Goal: Task Accomplishment & Management: Manage account settings

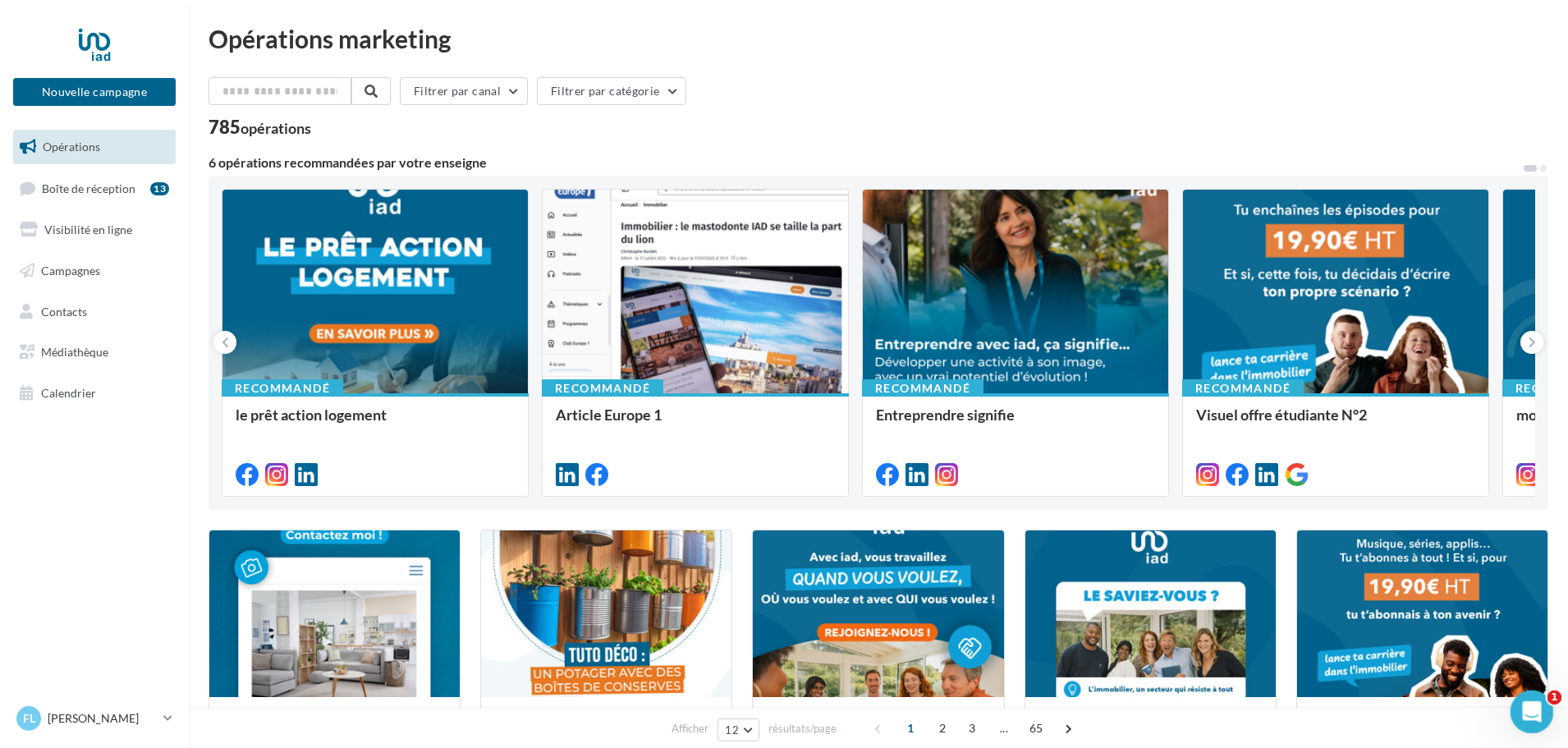
click at [1537, 715] on icon "Ouvrir le Messenger Intercom" at bounding box center [1530, 710] width 27 height 27
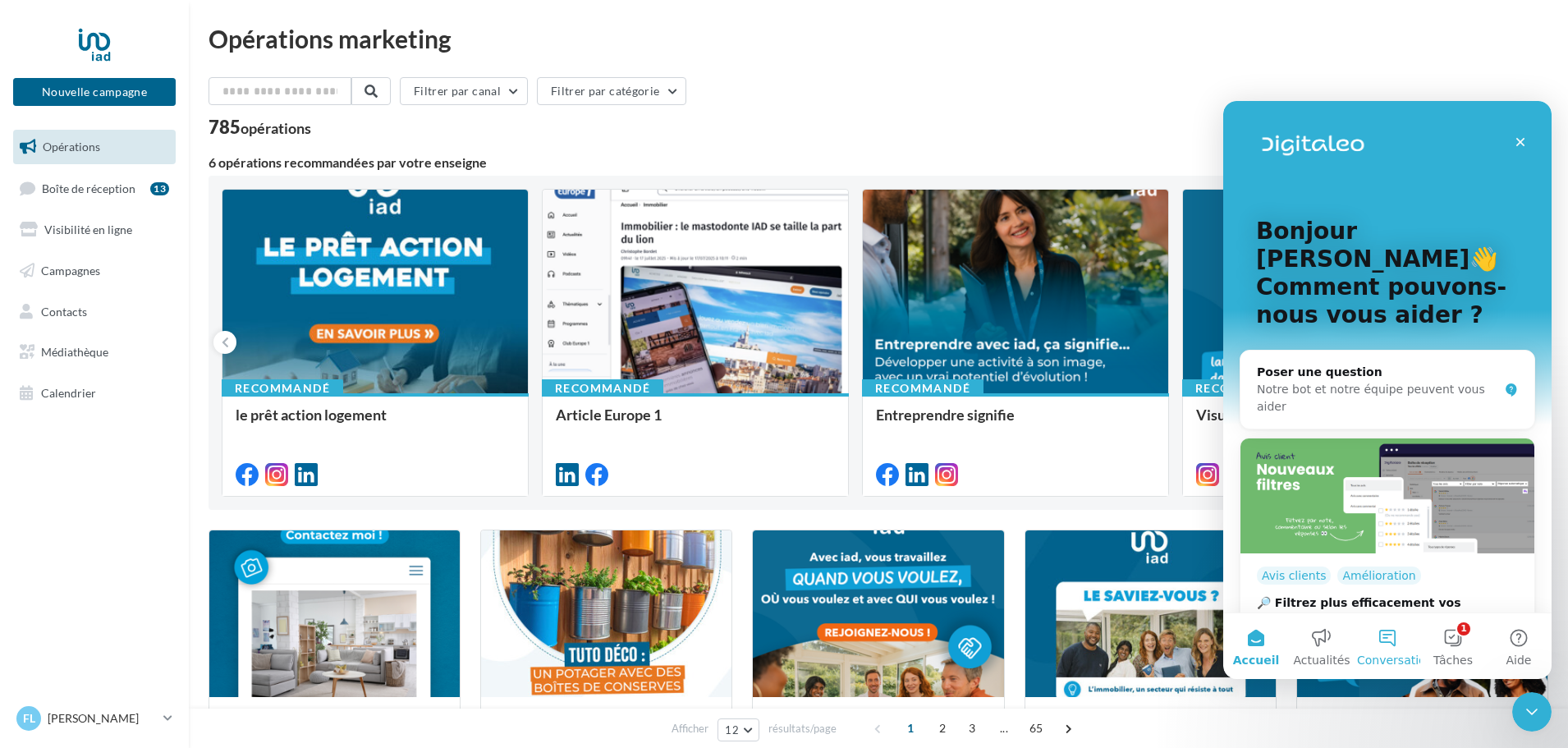
click at [1393, 643] on button "Conversations" at bounding box center [1388, 646] width 66 height 66
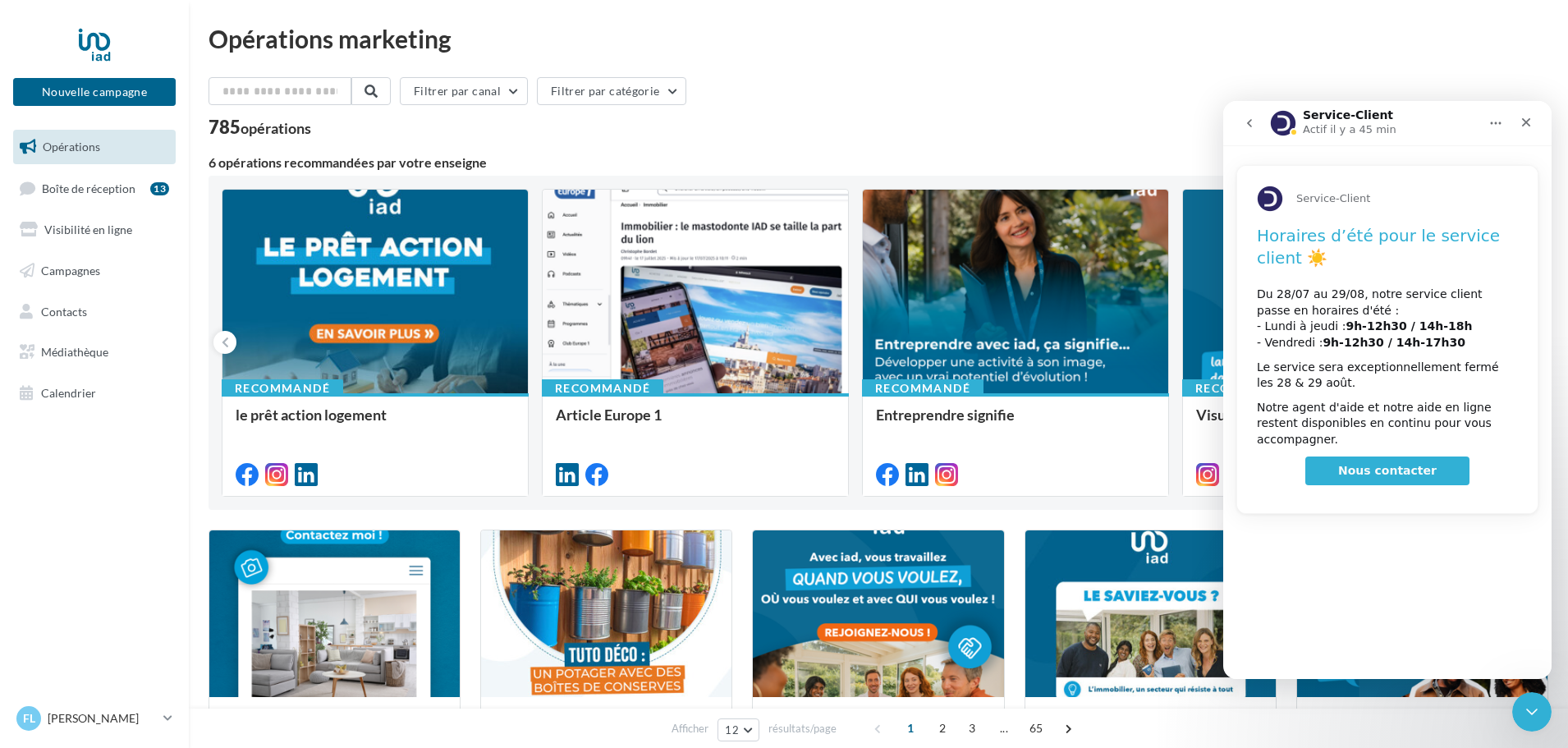
click at [1403, 464] on span "Nous contacter" at bounding box center [1388, 471] width 99 height 13
click at [83, 716] on p "[PERSON_NAME]" at bounding box center [102, 719] width 109 height 17
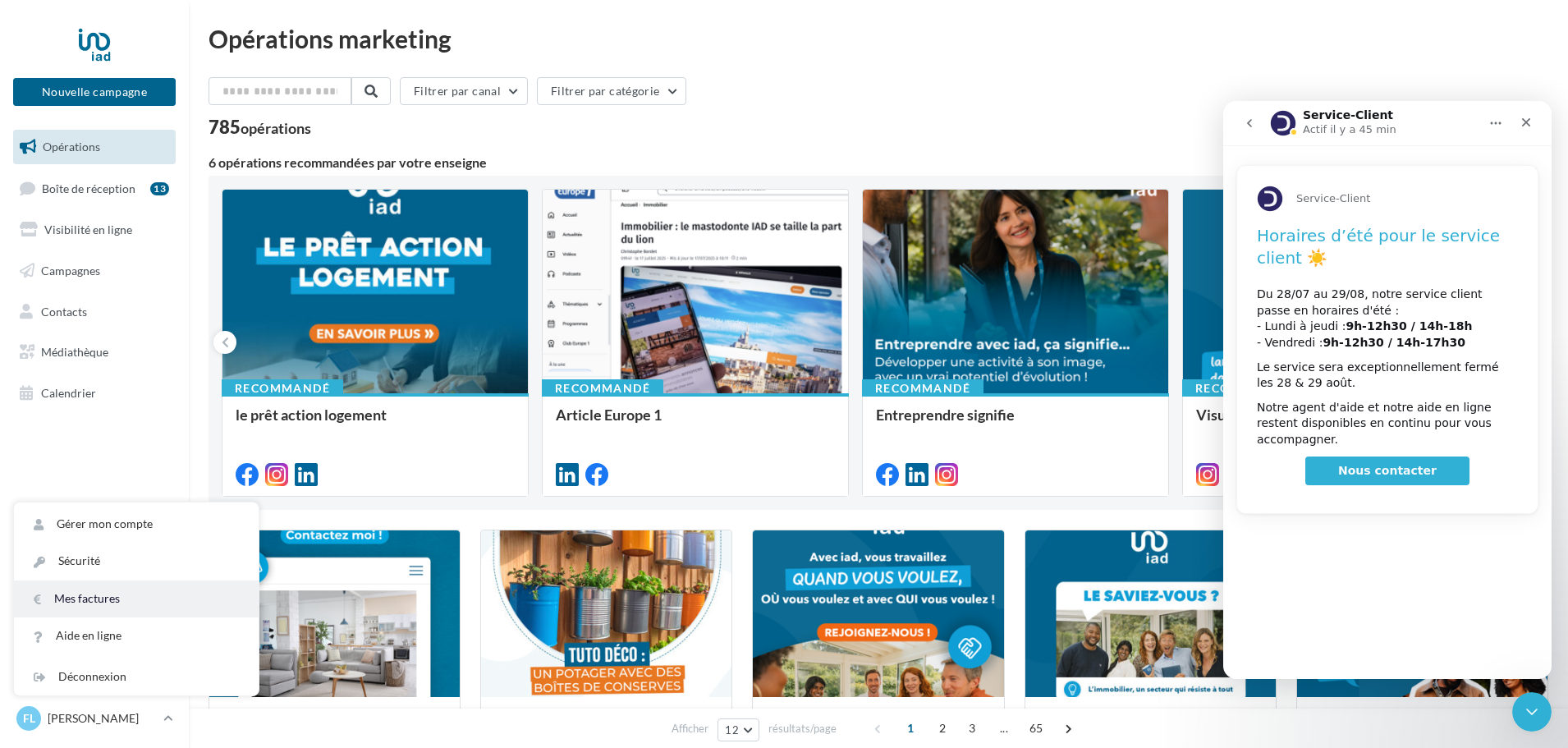
click at [114, 599] on link "Mes factures" at bounding box center [136, 599] width 245 height 37
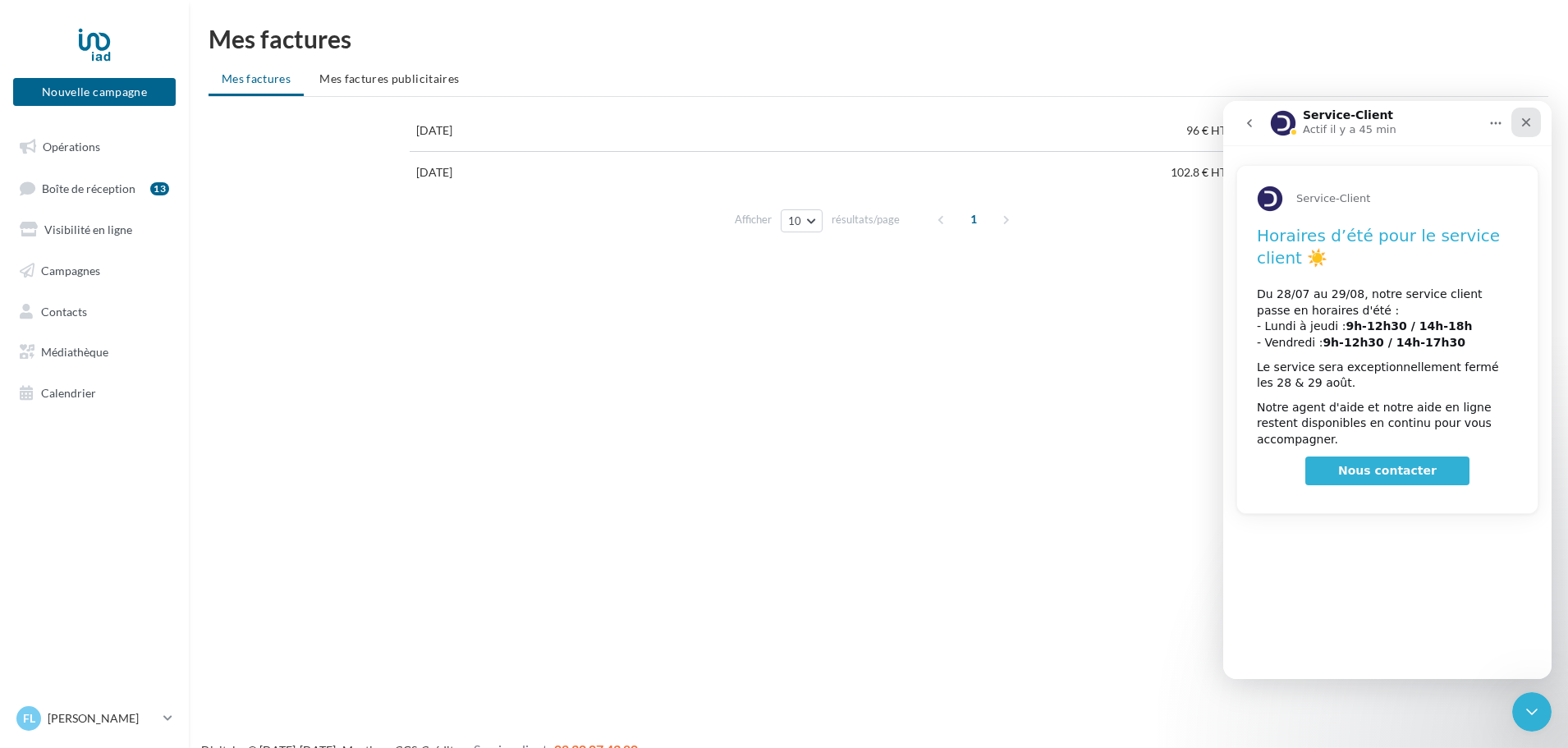
click at [1532, 120] on icon "Fermer" at bounding box center [1526, 123] width 13 height 13
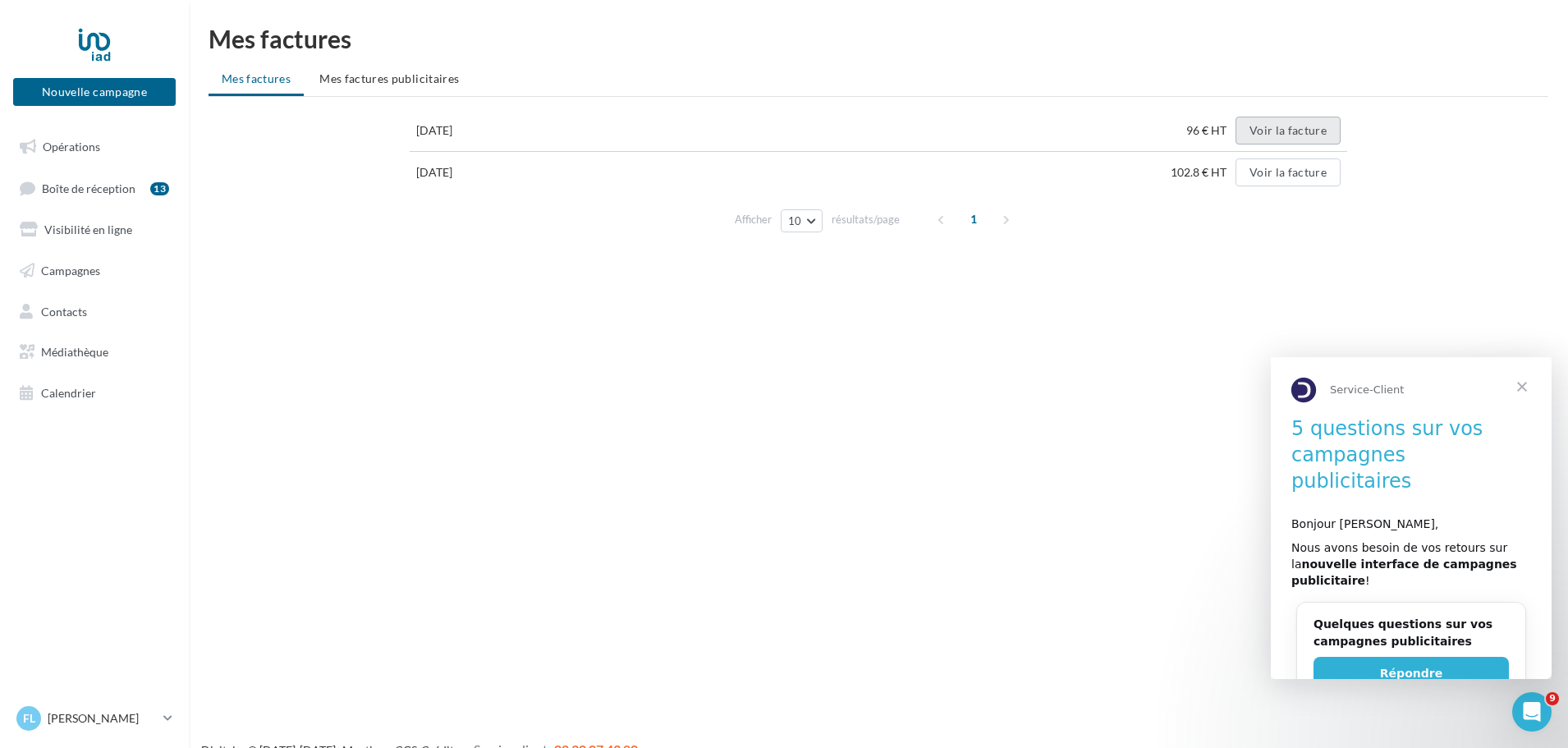
click at [1301, 130] on button "Voir la facture" at bounding box center [1288, 130] width 105 height 28
click at [1526, 389] on span "Fermer" at bounding box center [1522, 387] width 59 height 59
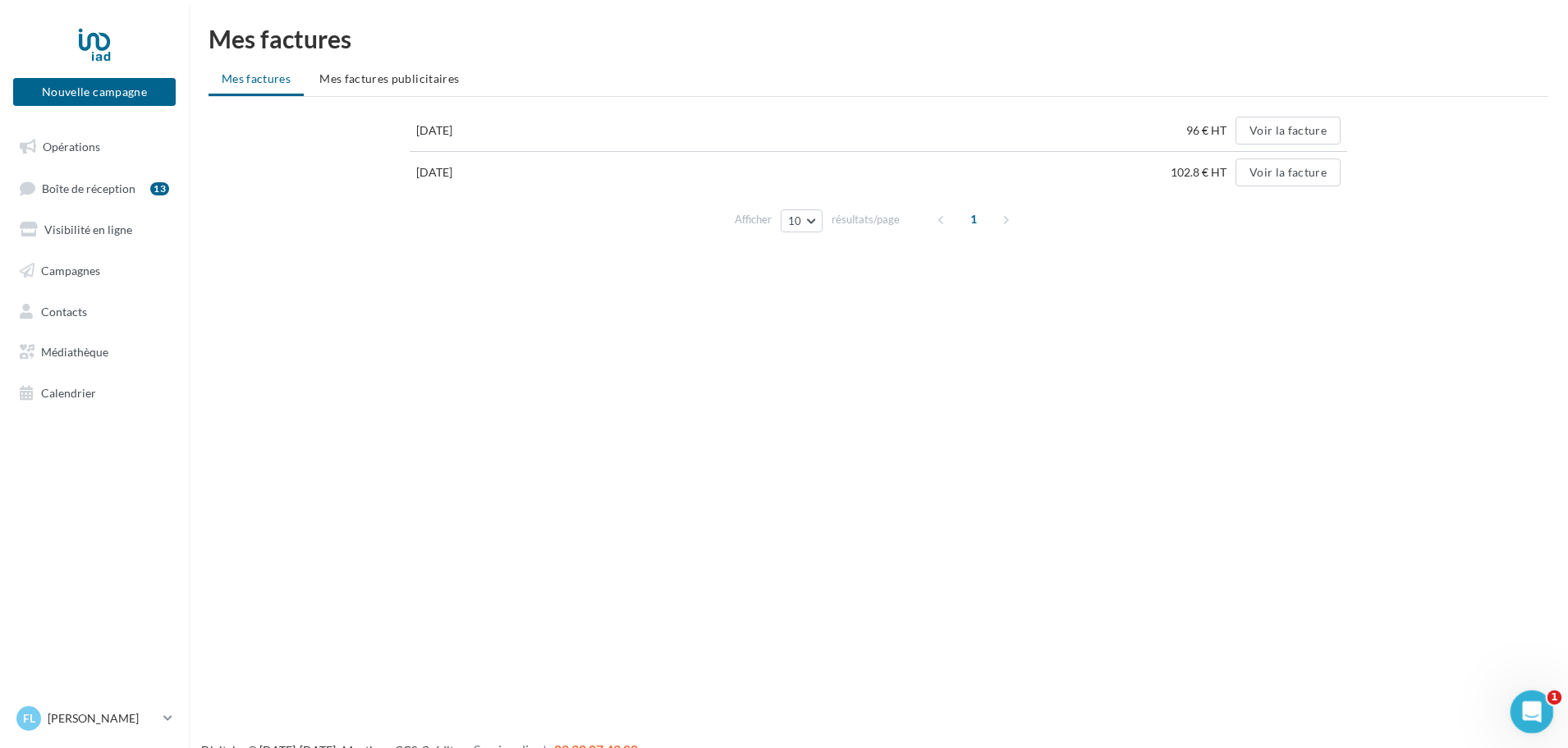
click at [1533, 712] on icon "Ouvrir le Messenger Intercom" at bounding box center [1530, 710] width 27 height 27
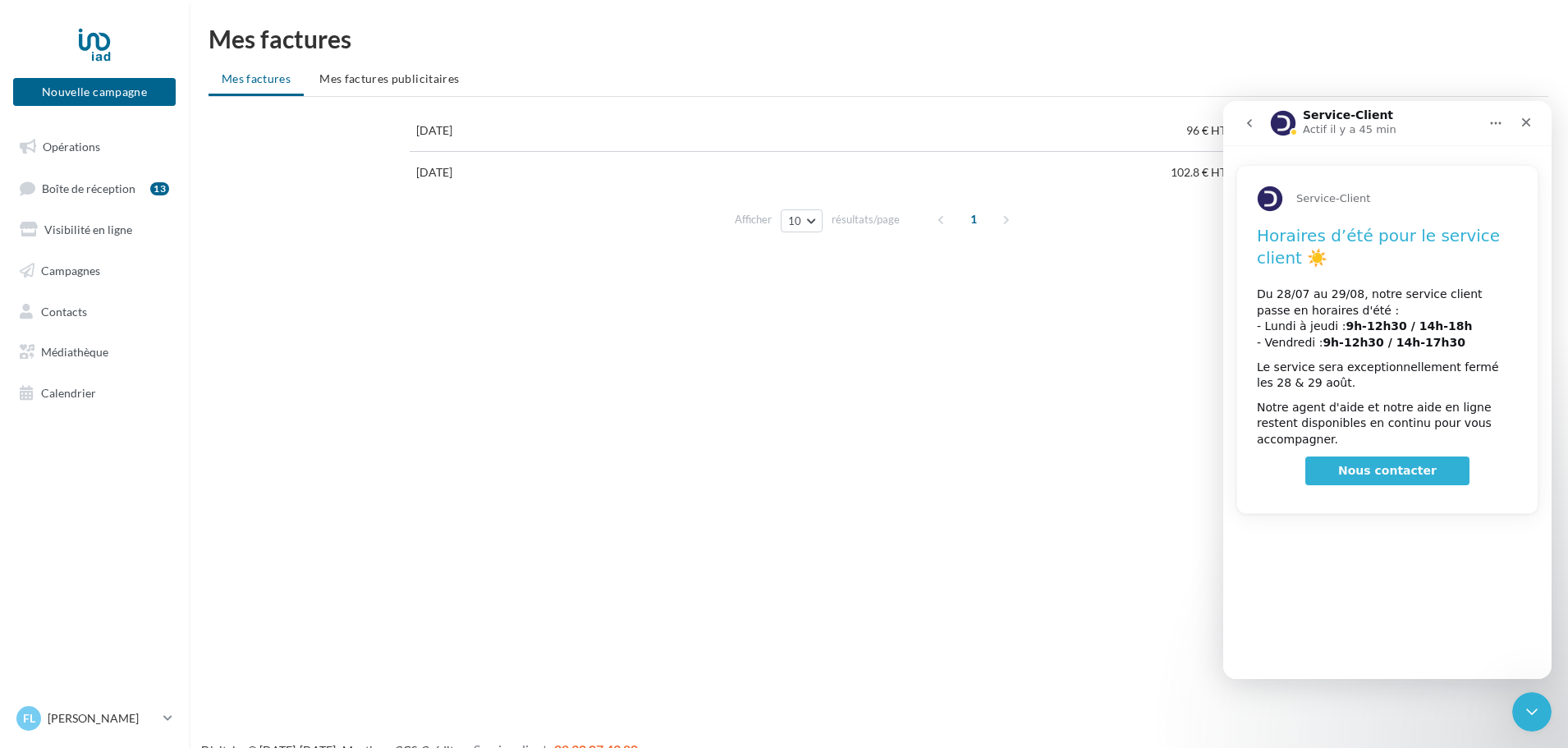
click at [1251, 120] on icon "go back" at bounding box center [1250, 124] width 5 height 8
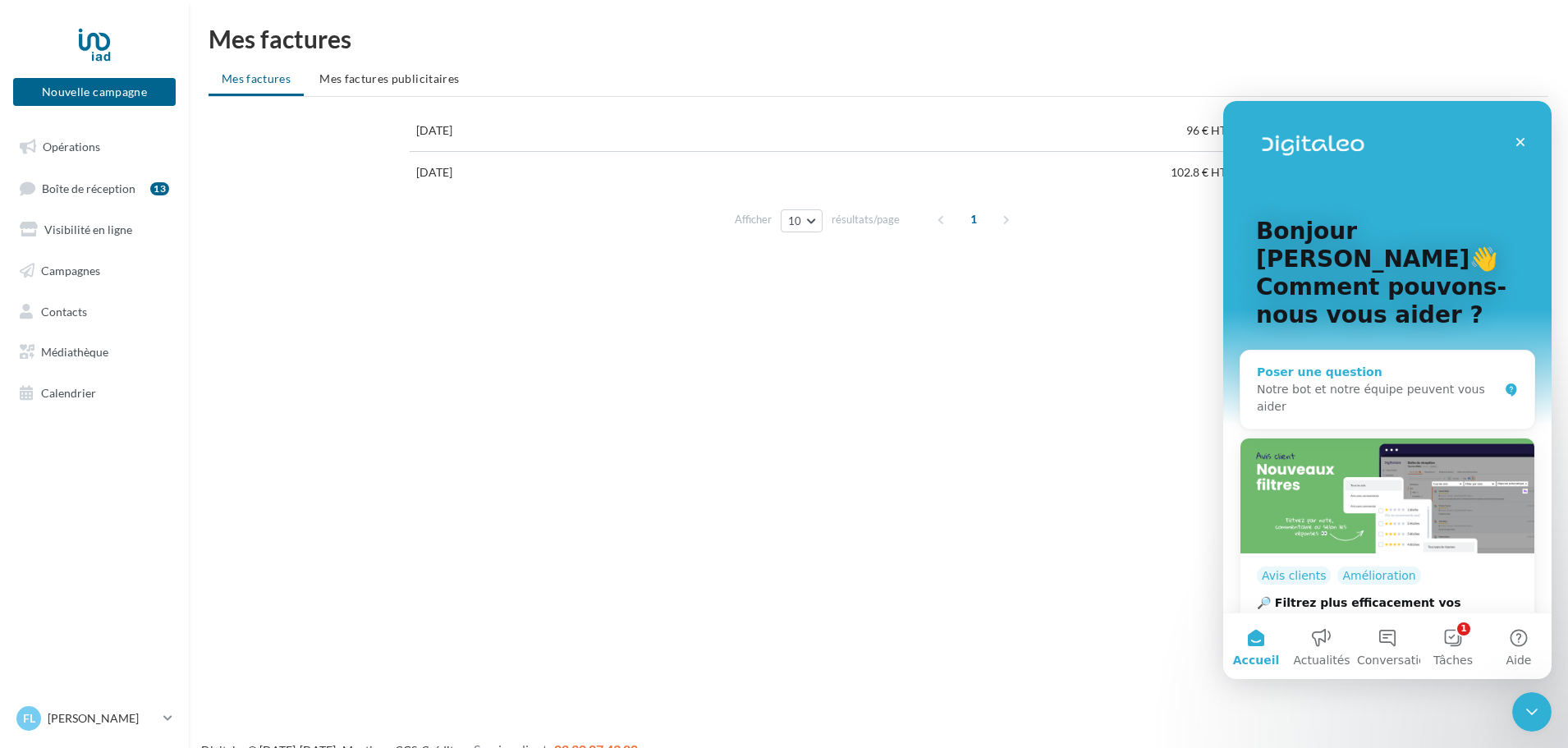
click at [1319, 381] on div "Notre bot et notre équipe peuvent vous aider" at bounding box center [1378, 398] width 241 height 34
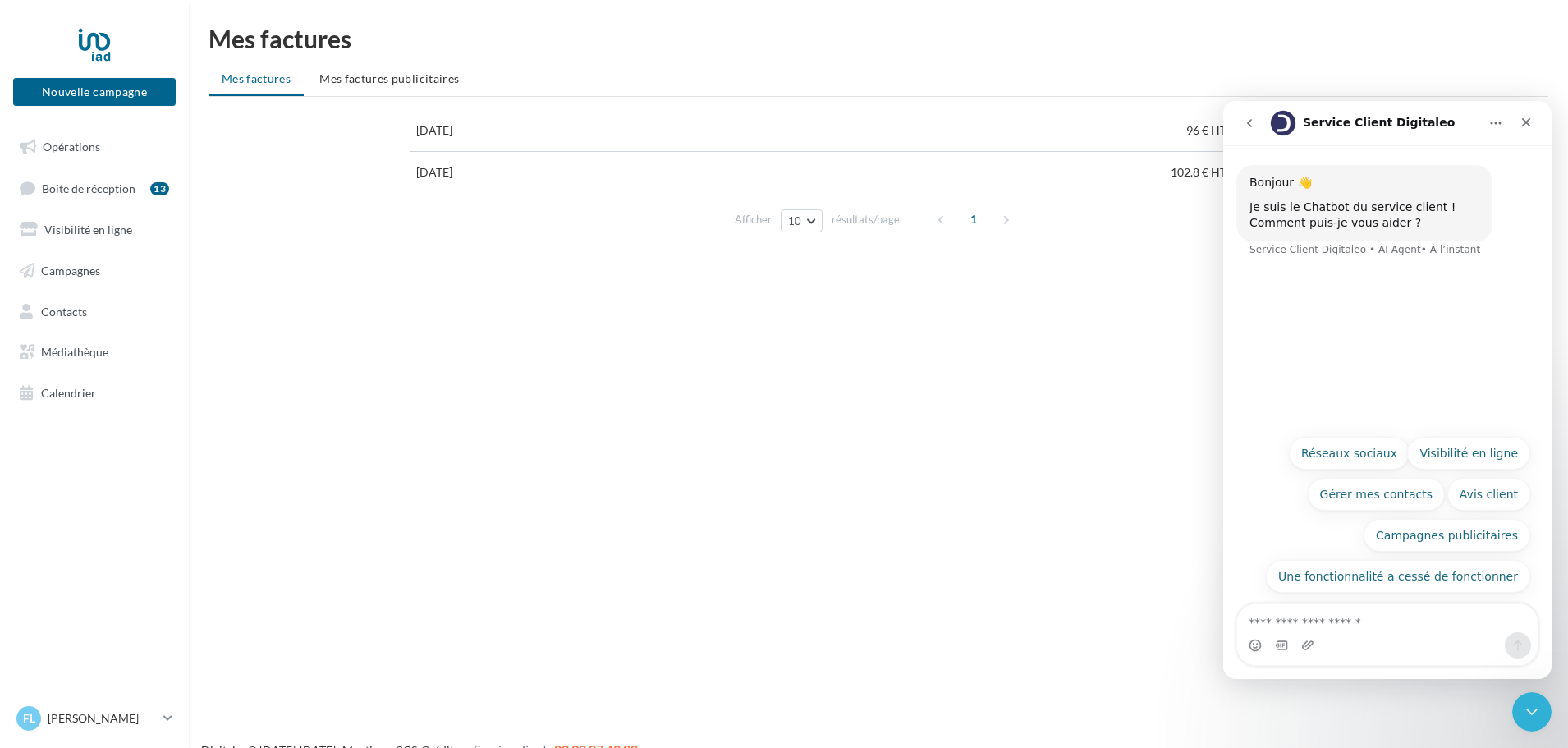
click at [1322, 613] on textarea "Posez une question..." at bounding box center [1388, 618] width 301 height 28
type textarea "**********"
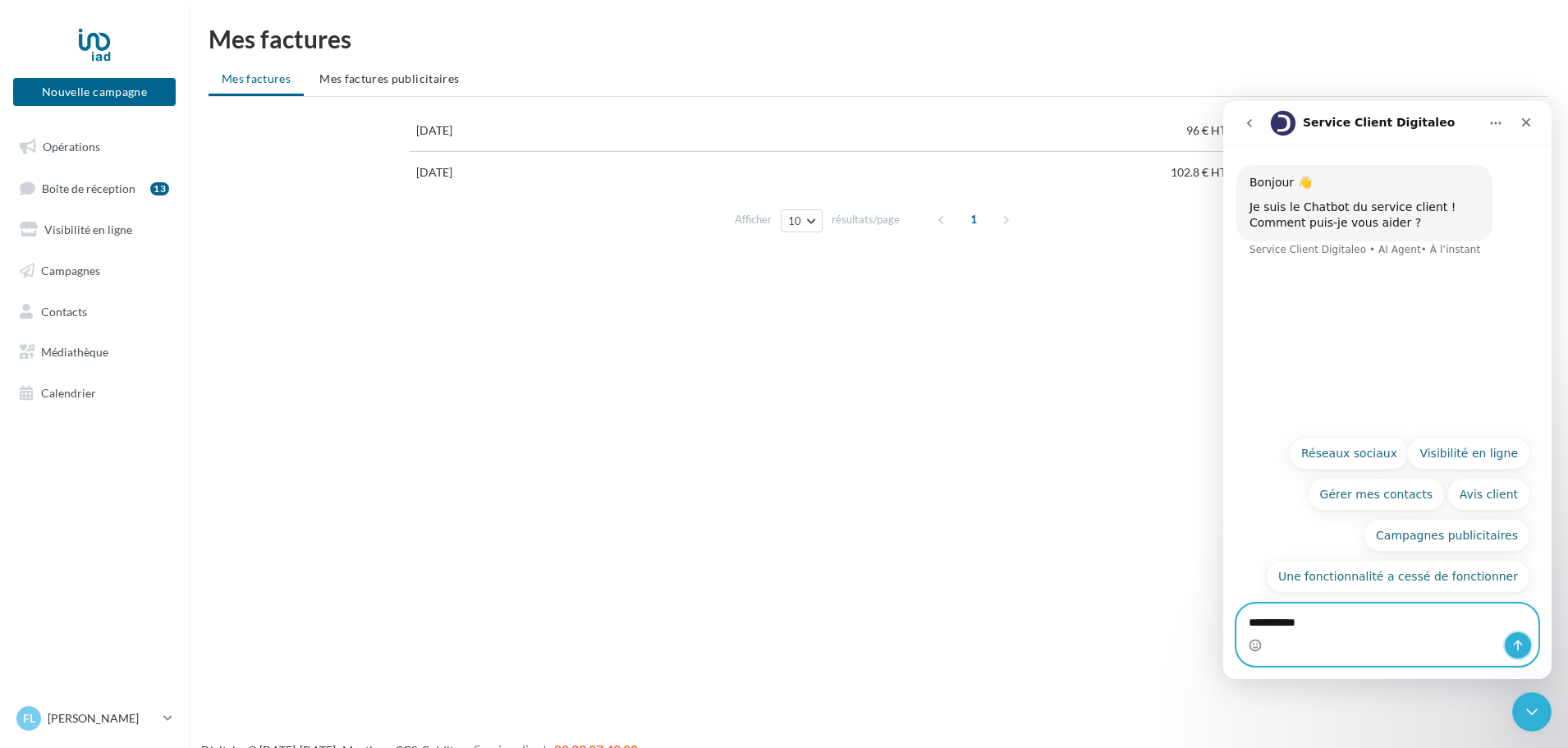
click at [1522, 649] on icon "Envoyer un message…" at bounding box center [1519, 646] width 13 height 13
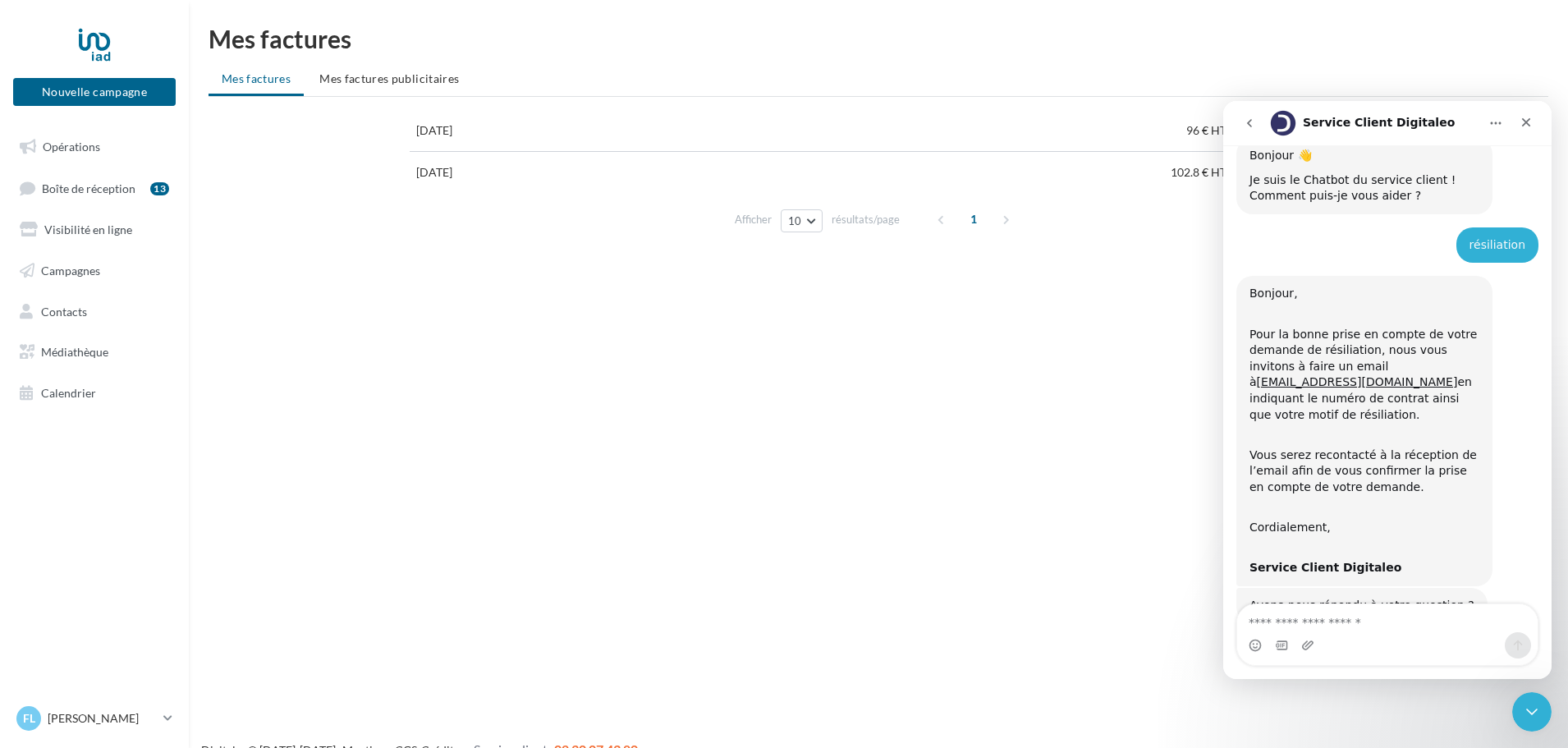
scroll to position [65, 0]
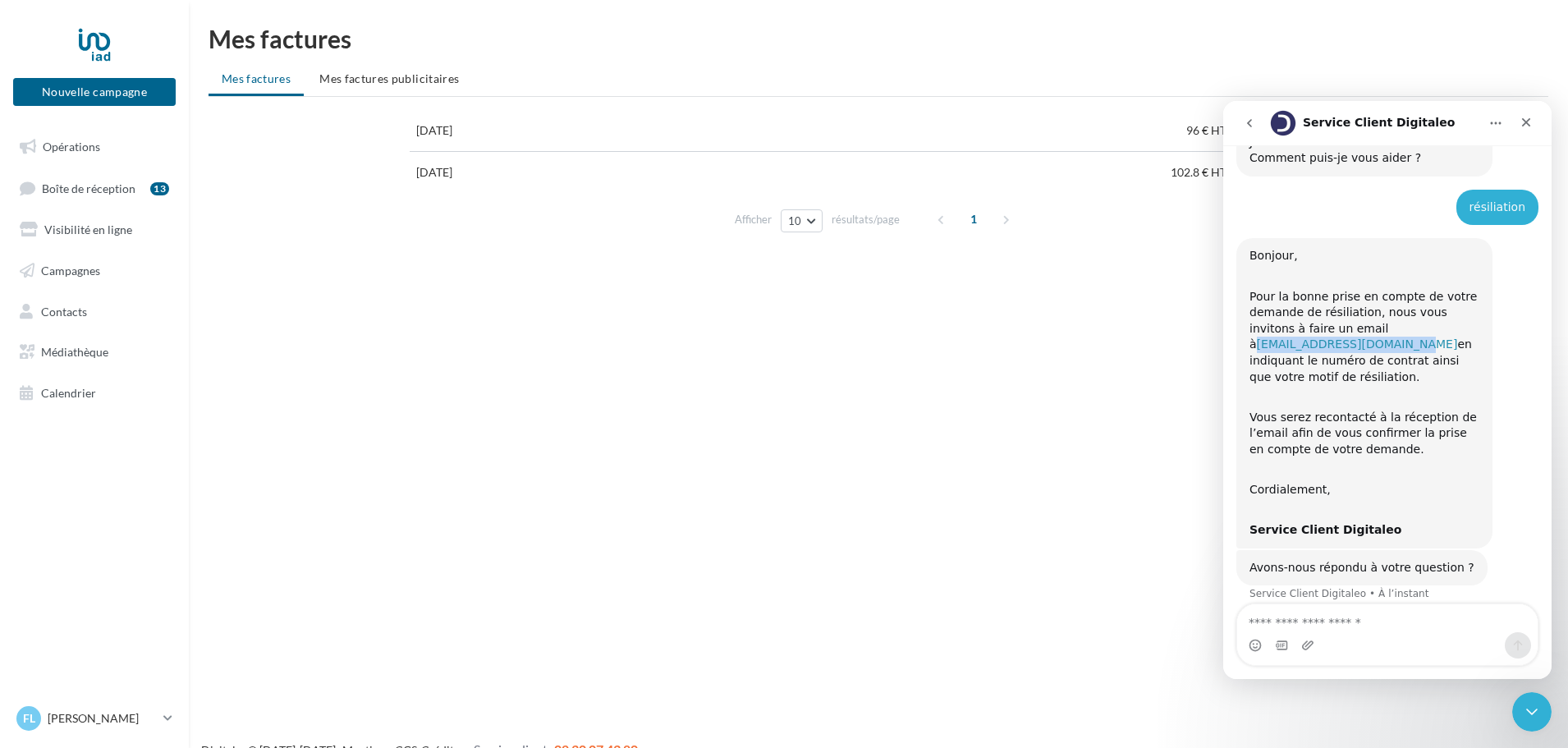
drag, startPoint x: 1461, startPoint y: 326, endPoint x: 1332, endPoint y: 327, distance: 129.0
click at [1332, 327] on div "Pour la bonne prise en compte de votre demande de résiliation, nous vous invito…" at bounding box center [1364, 328] width 230 height 113
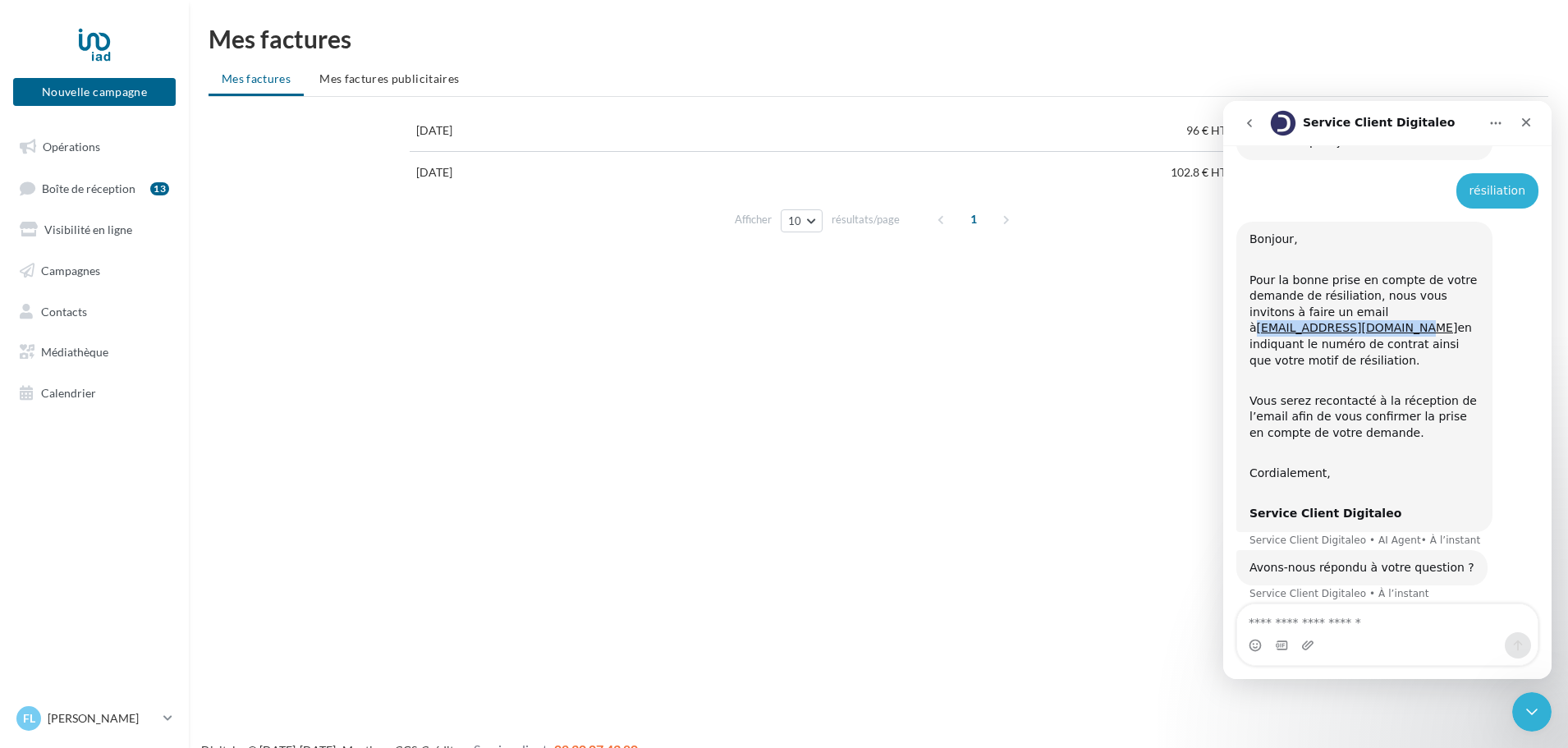
copy link "[EMAIL_ADDRESS][DOMAIN_NAME]"
